Goal: Information Seeking & Learning: Check status

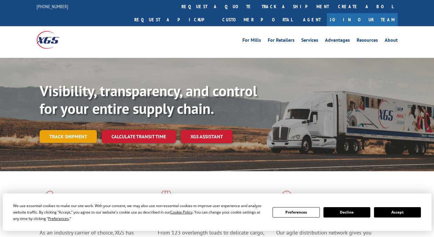
click at [84, 130] on link "Track shipment" at bounding box center [68, 136] width 57 height 13
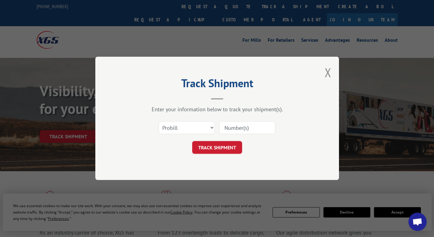
click at [235, 126] on input at bounding box center [247, 128] width 56 height 13
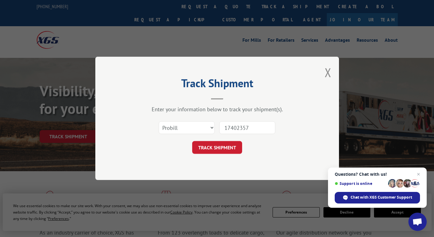
type input "17402357"
click at [227, 148] on button "TRACK SHIPMENT" at bounding box center [217, 147] width 50 height 13
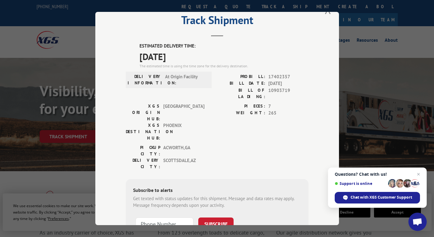
scroll to position [18, 0]
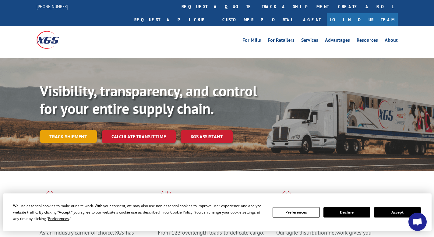
click at [74, 130] on link "Track shipment" at bounding box center [68, 136] width 57 height 13
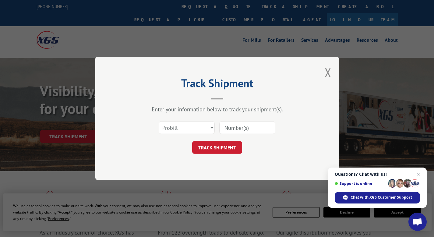
click at [230, 127] on input at bounding box center [247, 128] width 56 height 13
type input "17402361"
click at [220, 147] on button "TRACK SHIPMENT" at bounding box center [217, 147] width 50 height 13
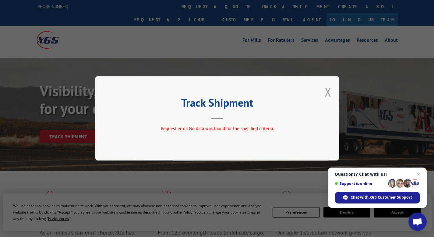
click at [329, 90] on button "Close modal" at bounding box center [328, 92] width 7 height 16
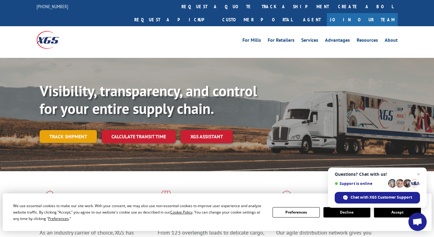
click at [80, 130] on link "Track shipment" at bounding box center [68, 136] width 57 height 13
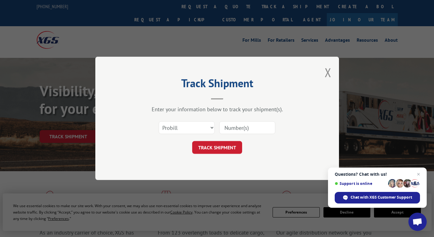
click at [223, 126] on input at bounding box center [247, 128] width 56 height 13
type input "17402361"
click at [208, 149] on button "TRACK SHIPMENT" at bounding box center [217, 147] width 50 height 13
